Goal: Task Accomplishment & Management: Manage account settings

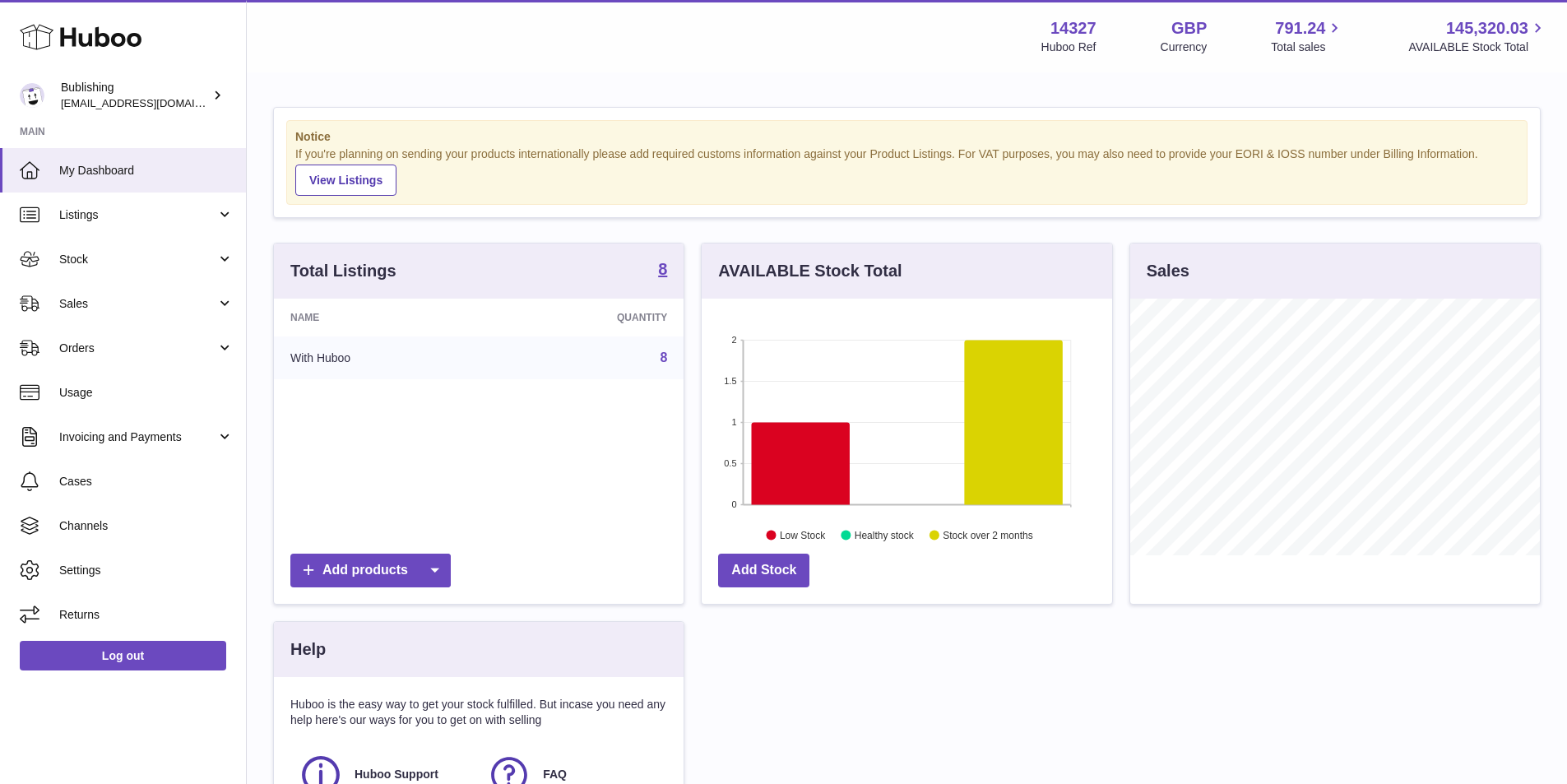
scroll to position [257, 410]
click at [216, 343] on span "Orders" at bounding box center [138, 349] width 157 height 16
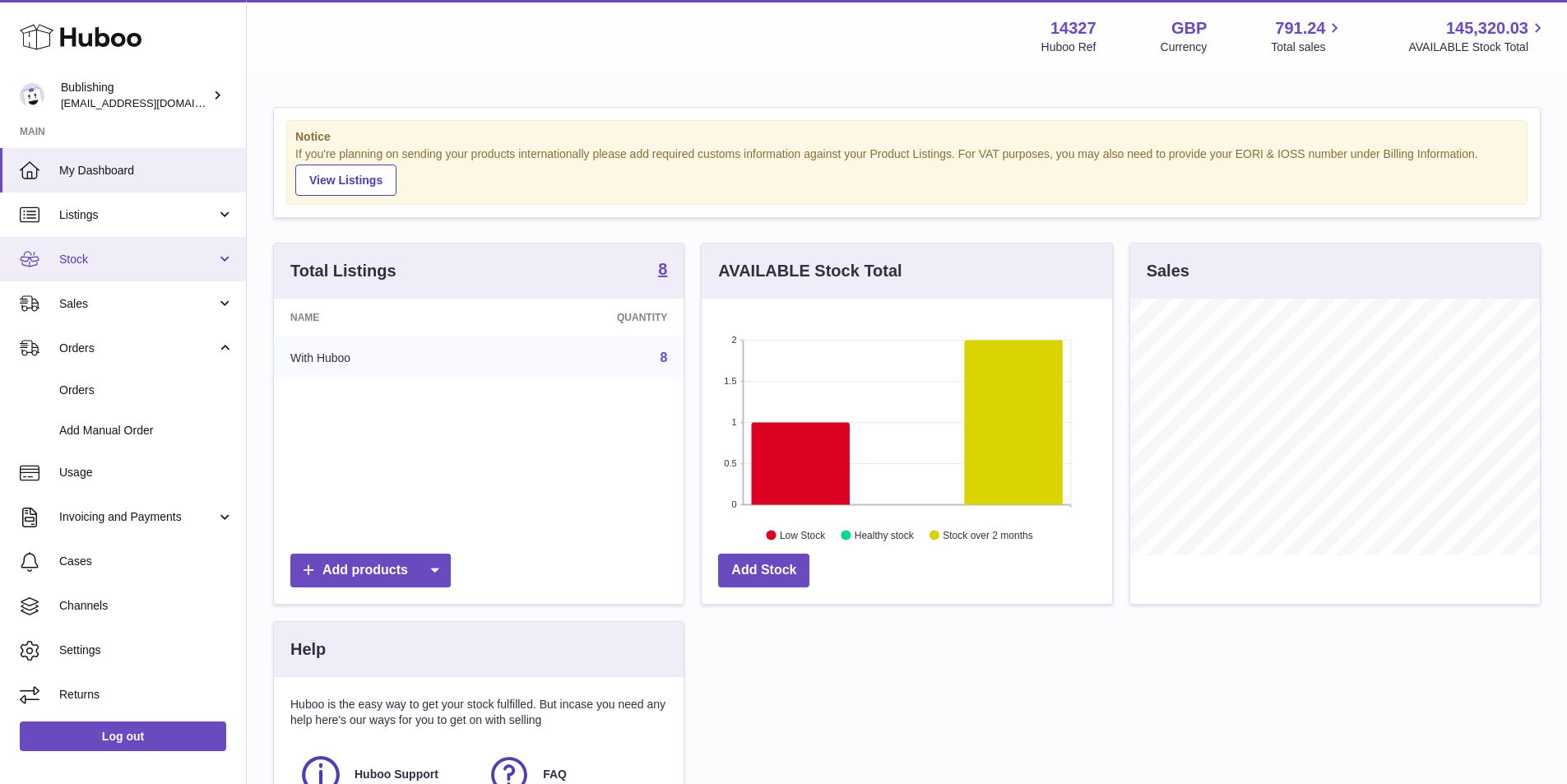
click at [212, 260] on span "Stock" at bounding box center [138, 259] width 157 height 16
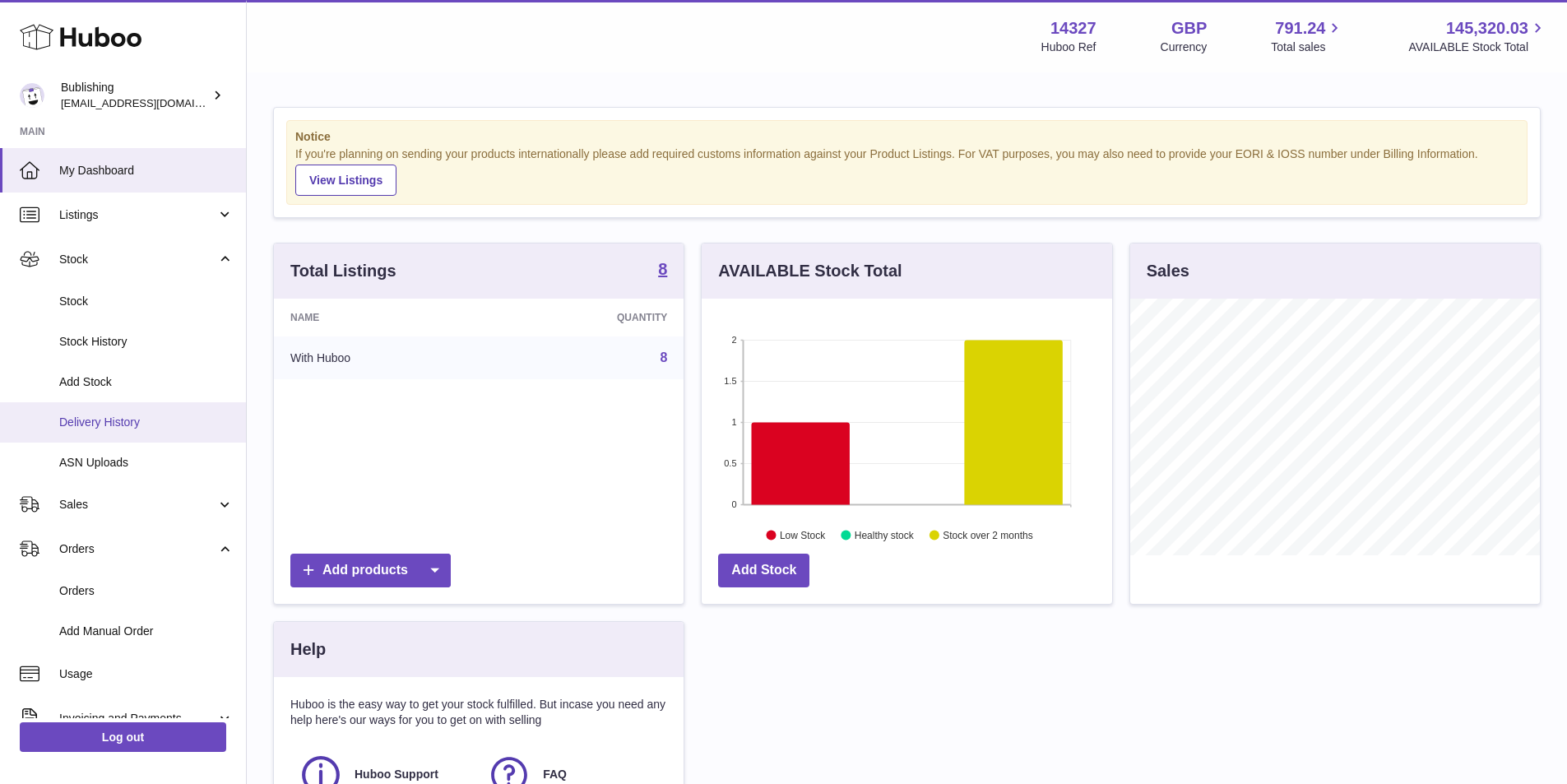
click at [132, 418] on span "Delivery History" at bounding box center [146, 422] width 174 height 16
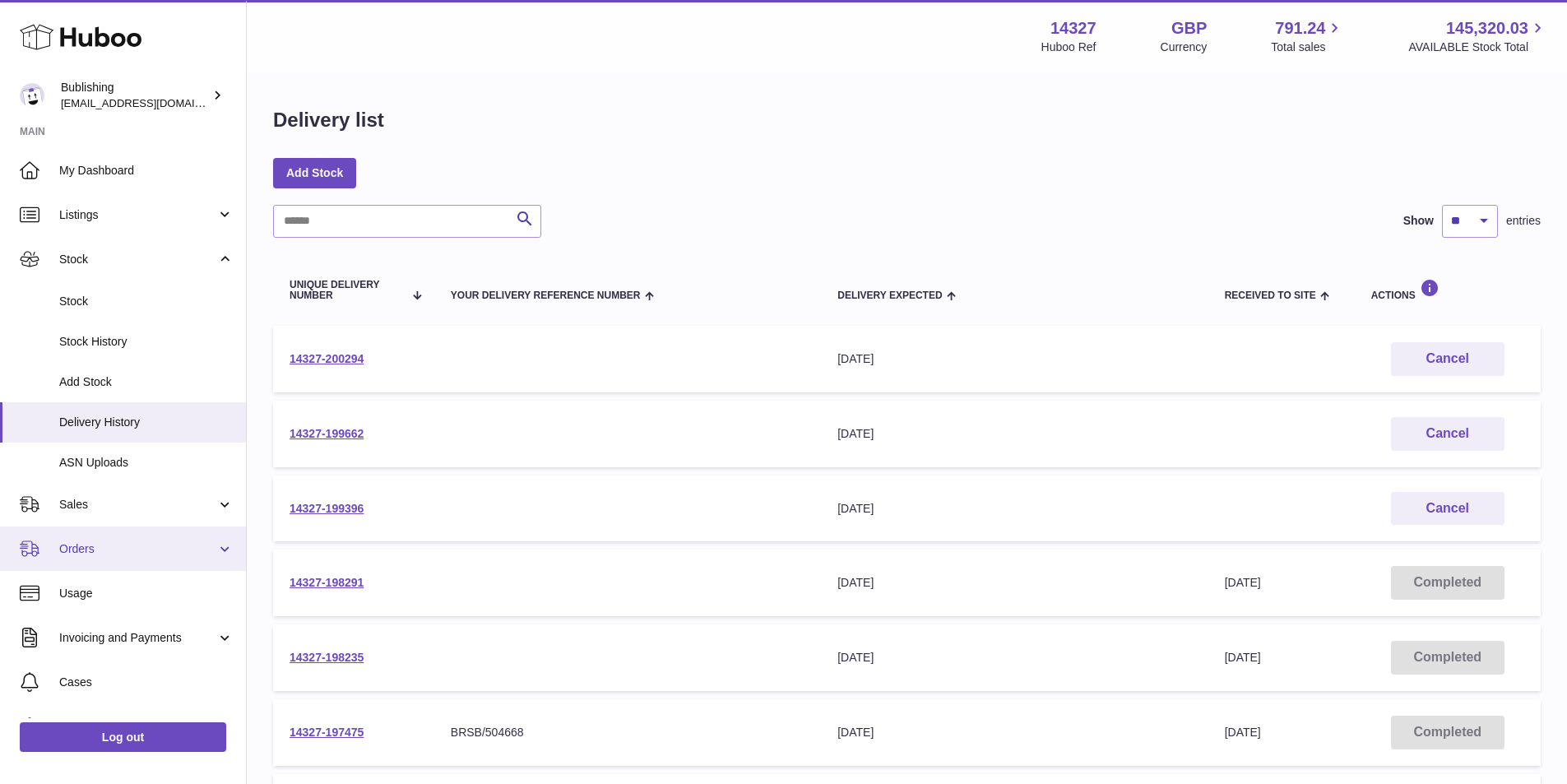
click at [181, 543] on span "Orders" at bounding box center [138, 549] width 157 height 16
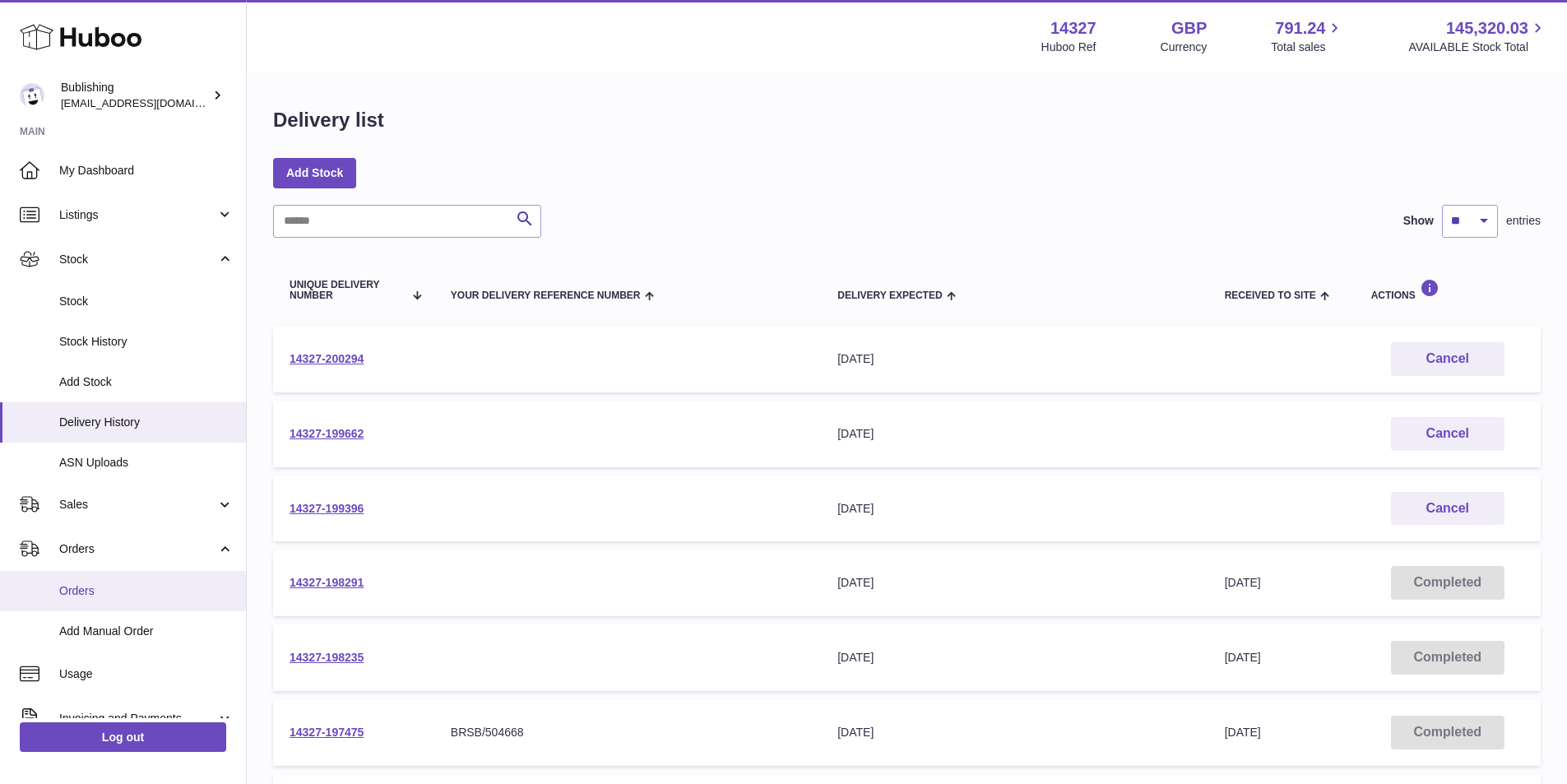
click at [149, 587] on span "Orders" at bounding box center [146, 591] width 174 height 16
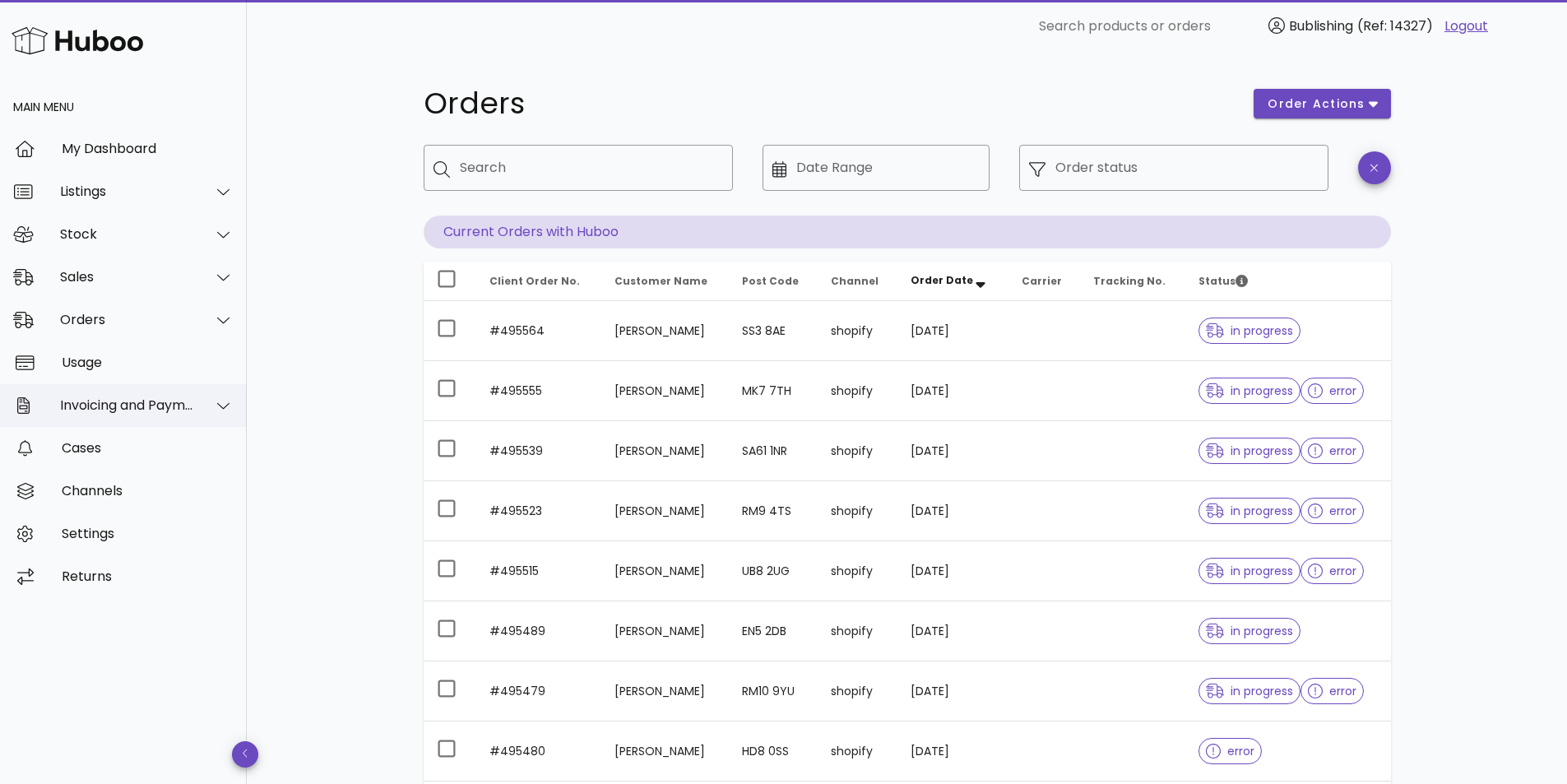
click at [218, 396] on div at bounding box center [214, 405] width 39 height 41
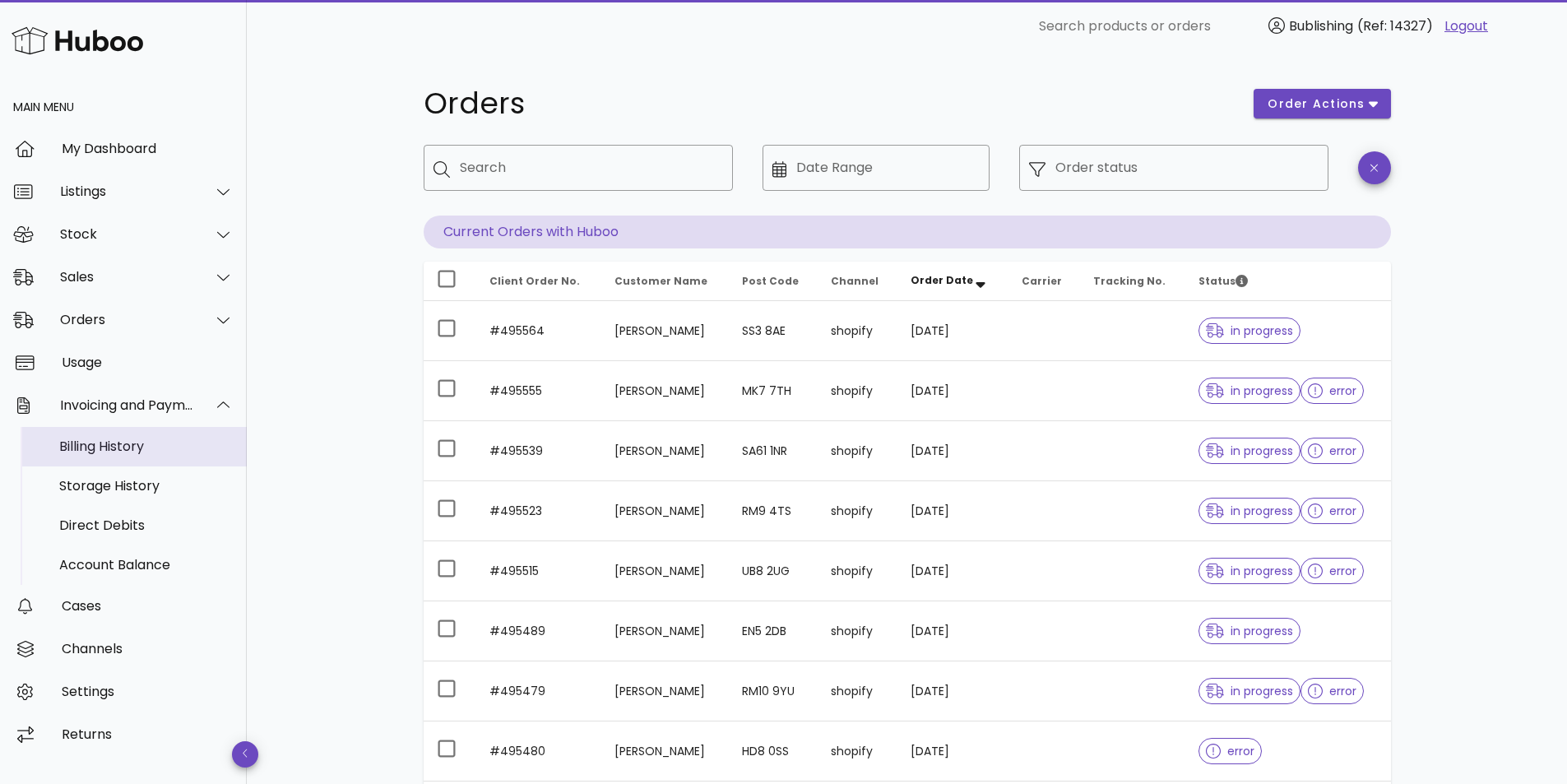
click at [161, 461] on div "Billing History" at bounding box center [146, 446] width 174 height 35
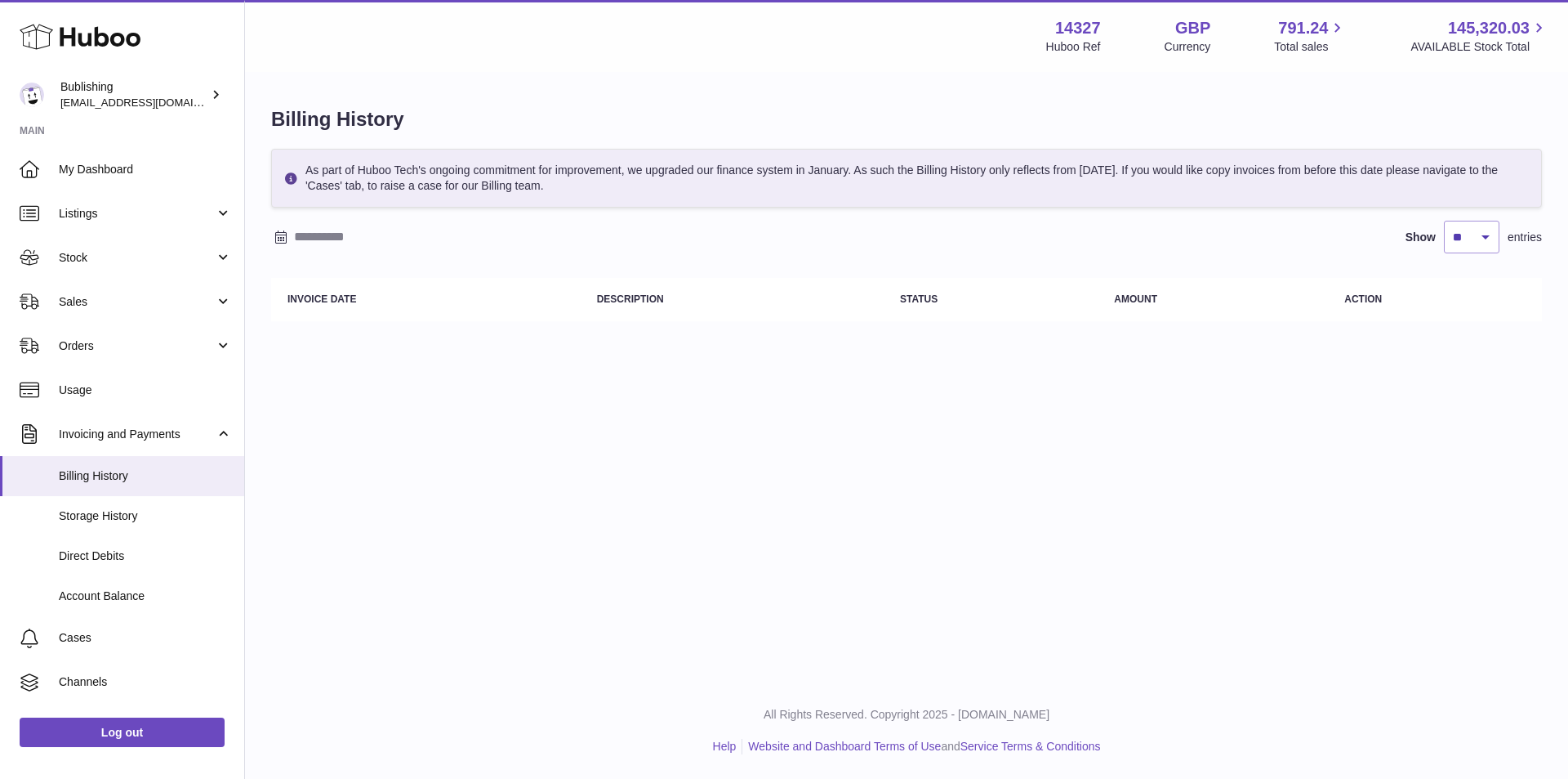
click at [353, 238] on input "text" at bounding box center [421, 237] width 255 height 26
click at [283, 273] on icon "button" at bounding box center [287, 270] width 20 height 20
click at [327, 331] on span "1" at bounding box center [330, 333] width 30 height 30
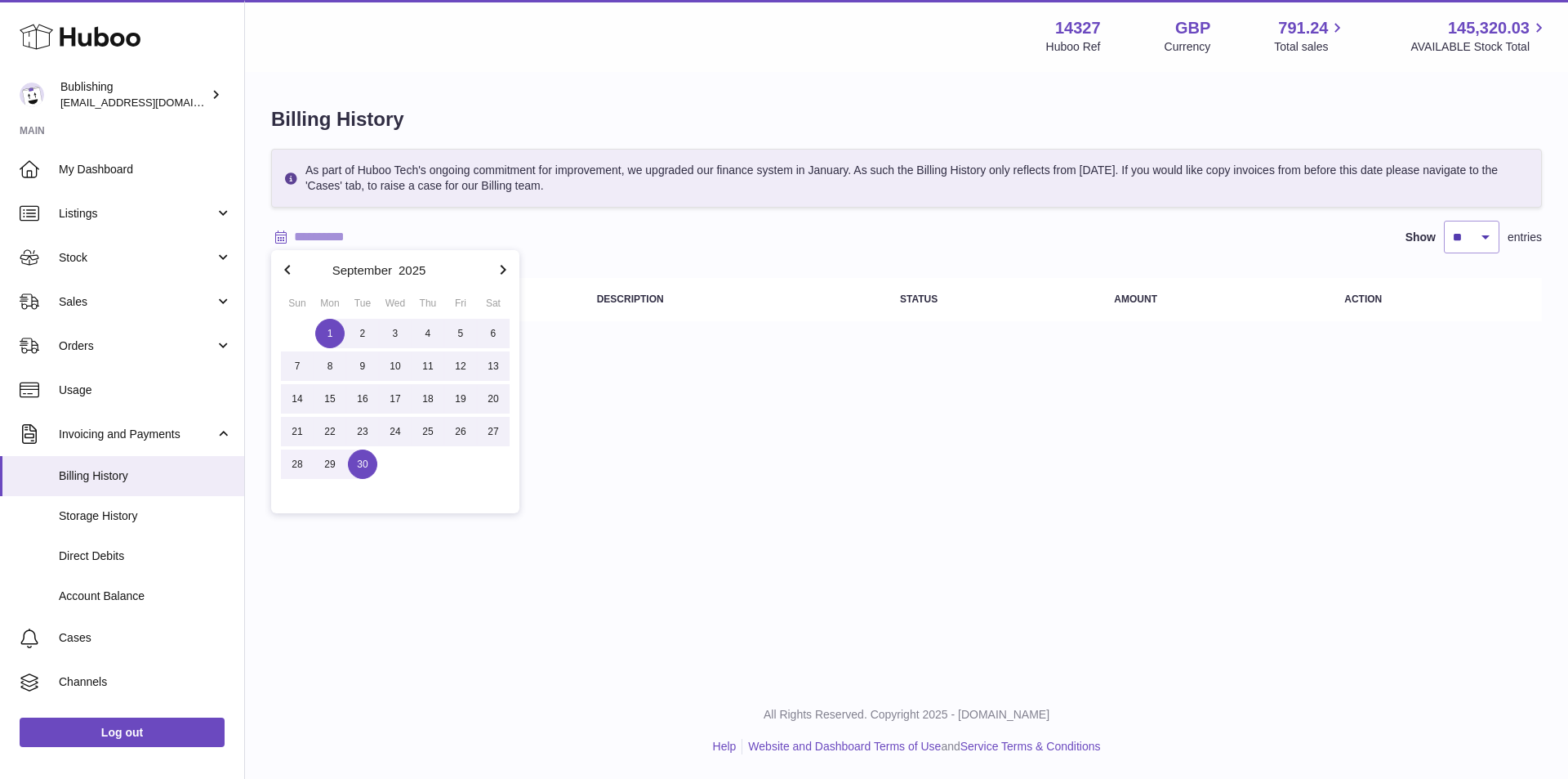
click at [357, 479] on button "30" at bounding box center [363, 464] width 33 height 33
type input "**********"
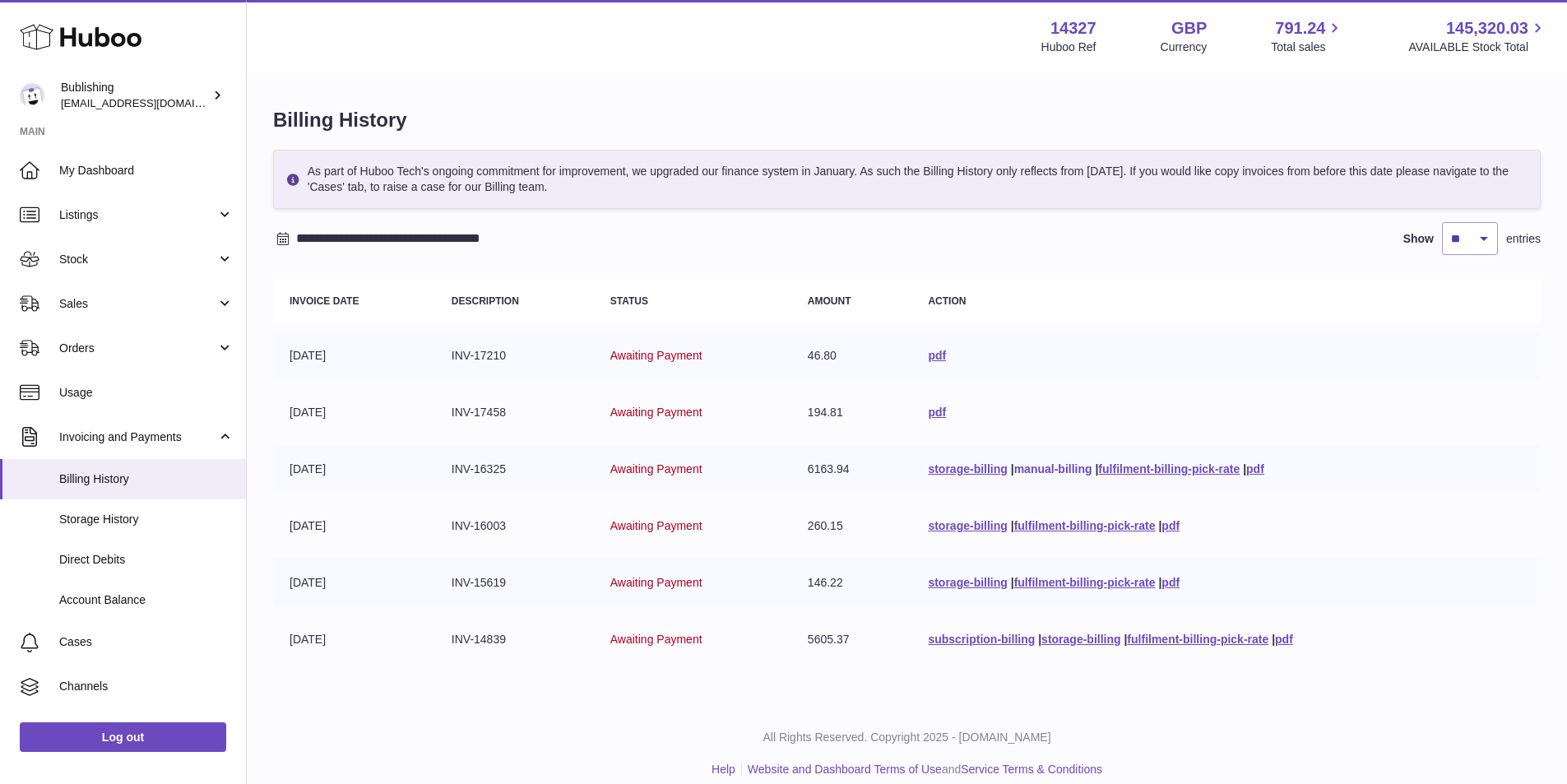
click at [1019, 472] on link "manual-billing" at bounding box center [1053, 469] width 78 height 13
click at [1159, 463] on link "fulfilment-billing-pick-rate" at bounding box center [1168, 469] width 141 height 13
